Goal: Task Accomplishment & Management: Use online tool/utility

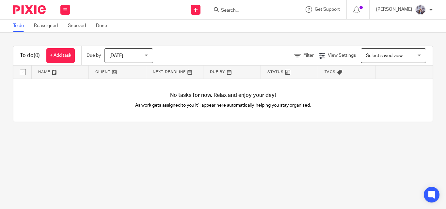
click at [267, 6] on form at bounding box center [256, 10] width 70 height 8
click at [265, 9] on input "Search" at bounding box center [250, 11] width 59 height 6
click at [148, 56] on div "Today Today" at bounding box center [128, 55] width 49 height 15
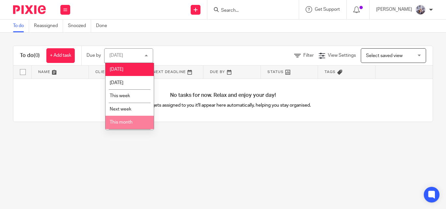
click at [129, 119] on li "This month" at bounding box center [130, 122] width 48 height 13
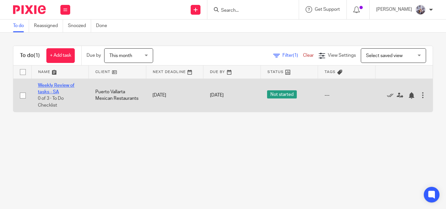
click at [53, 86] on link "Weekly Review of tasks - SA" at bounding box center [56, 88] width 37 height 11
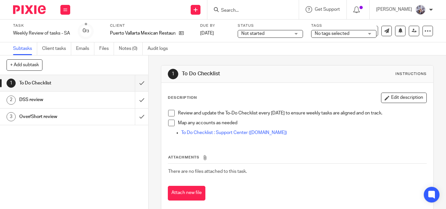
click at [290, 34] on span "Not started" at bounding box center [265, 33] width 49 height 7
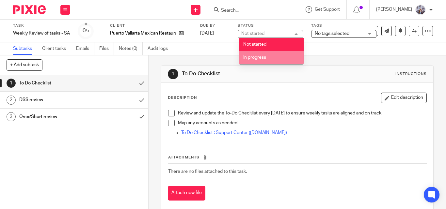
click at [286, 56] on li "In progress" at bounding box center [271, 57] width 65 height 13
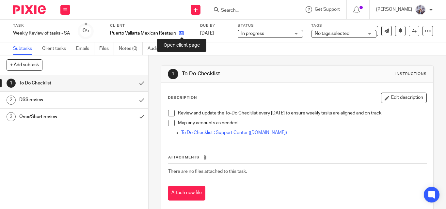
click at [182, 33] on icon at bounding box center [181, 33] width 5 height 5
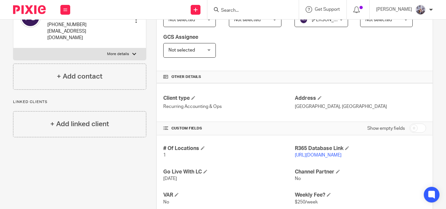
scroll to position [196, 0]
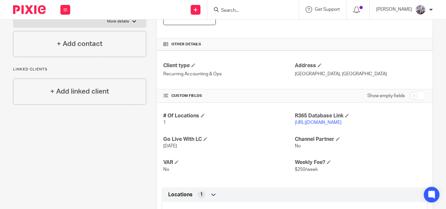
click at [332, 121] on link "https://pvmexican.restaurant365.com" at bounding box center [318, 123] width 47 height 5
